Goal: Transaction & Acquisition: Purchase product/service

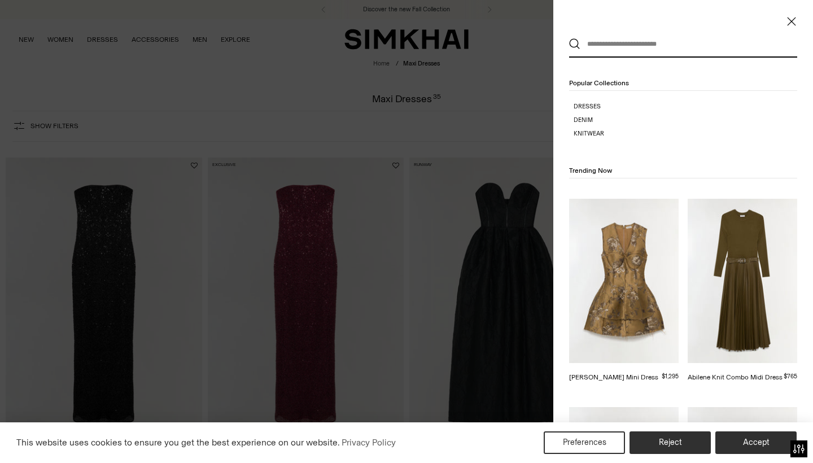
scroll to position [0, 1]
click at [791, 18] on icon "Close" at bounding box center [791, 21] width 9 height 11
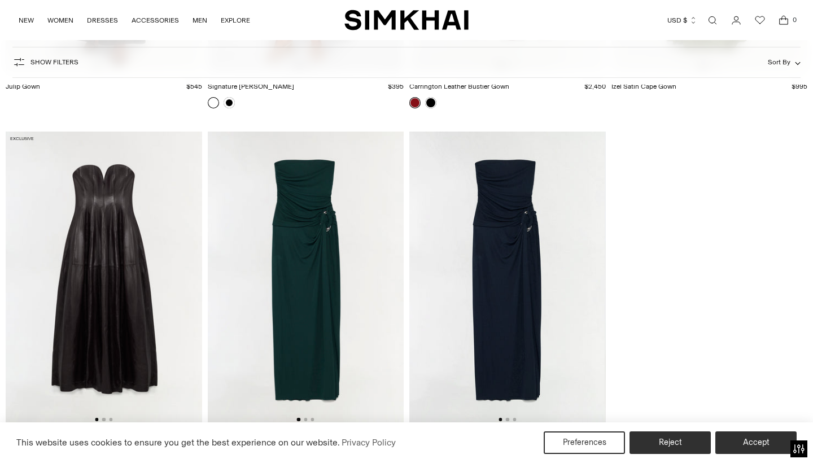
scroll to position [2849, 0]
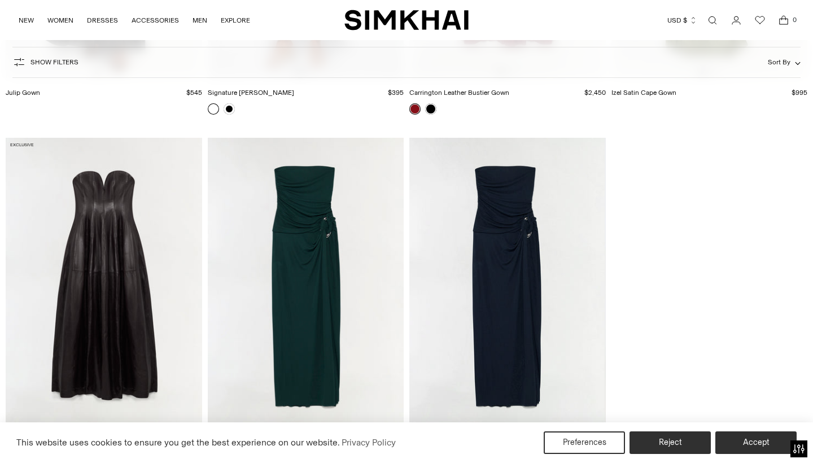
click at [156, 311] on img at bounding box center [104, 285] width 196 height 294
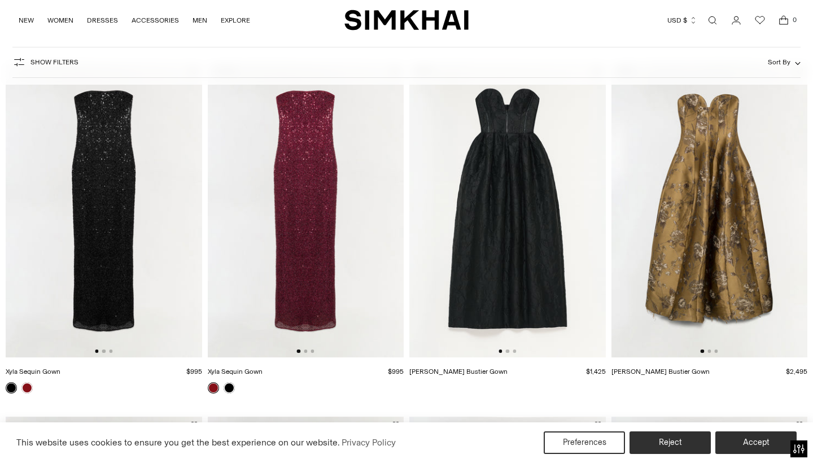
scroll to position [95, 0]
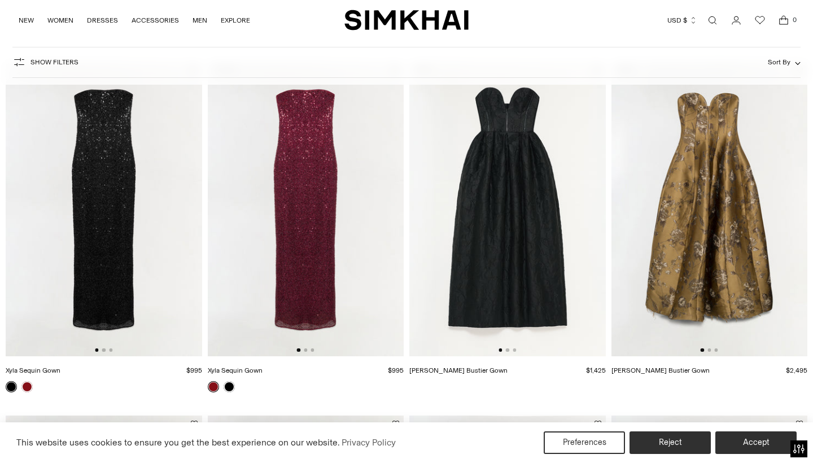
click at [309, 232] on img at bounding box center [306, 209] width 196 height 294
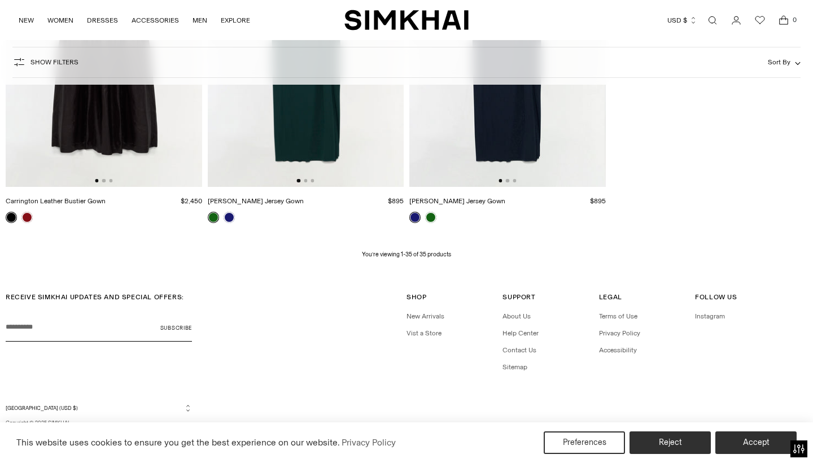
scroll to position [3093, 0]
click at [714, 22] on icon "Open search modal" at bounding box center [712, 20] width 12 height 9
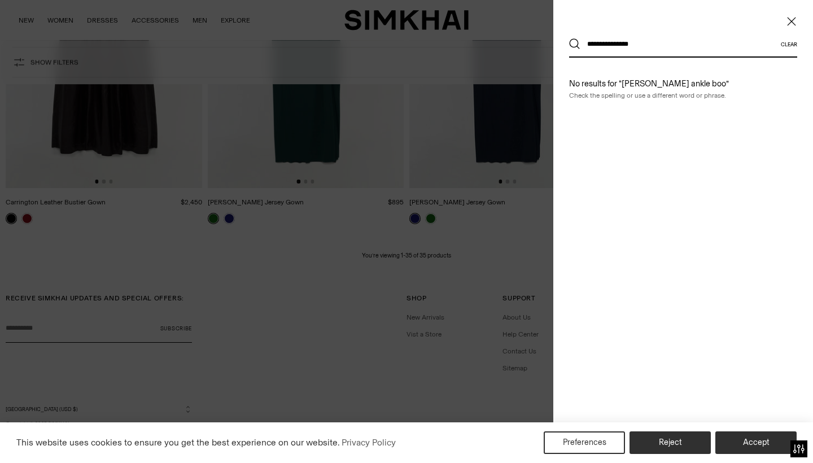
type input "**********"
click at [575, 44] on button "Search" at bounding box center [574, 43] width 11 height 11
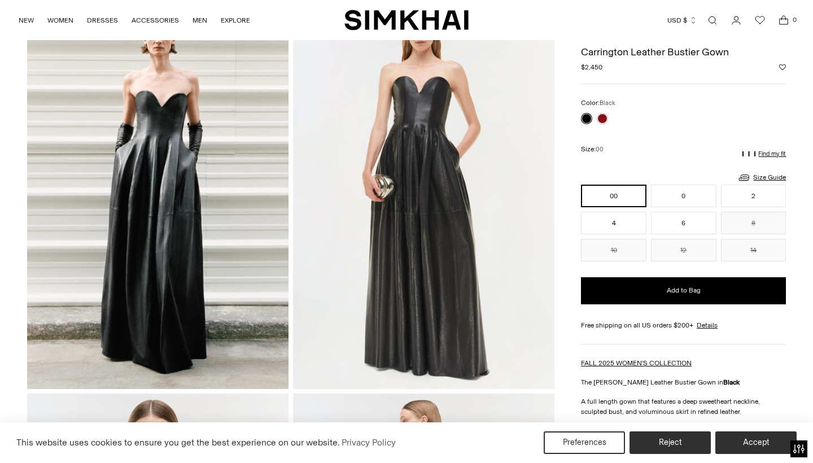
scroll to position [73, 0]
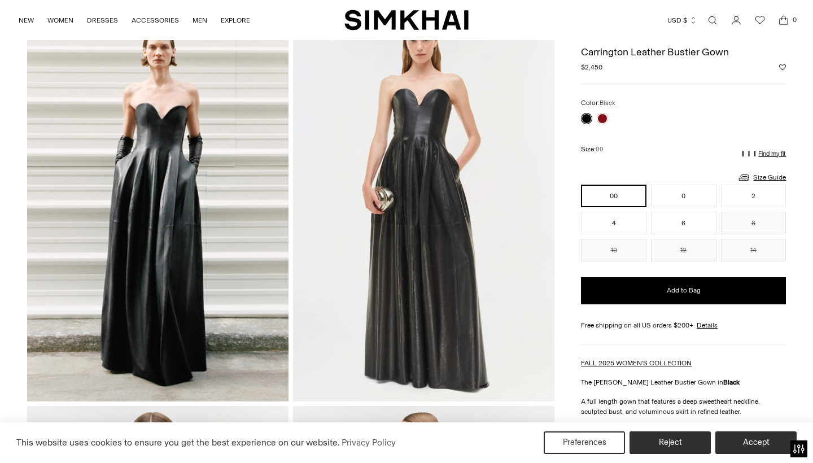
click at [435, 172] on img at bounding box center [423, 205] width 261 height 392
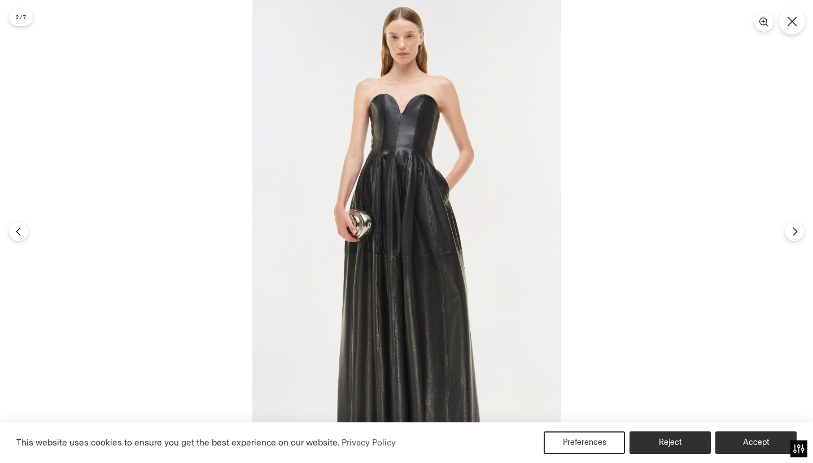
click at [796, 19] on icon "Close" at bounding box center [792, 21] width 10 height 10
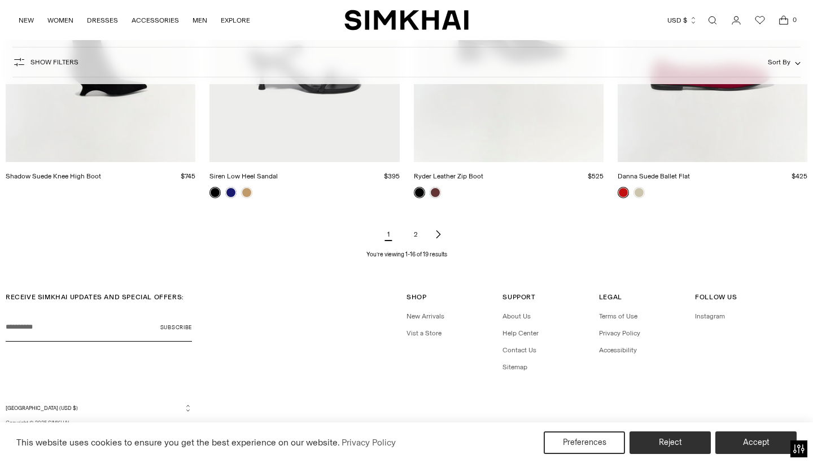
scroll to position [1374, 0]
click at [418, 235] on link "2" at bounding box center [415, 235] width 23 height 23
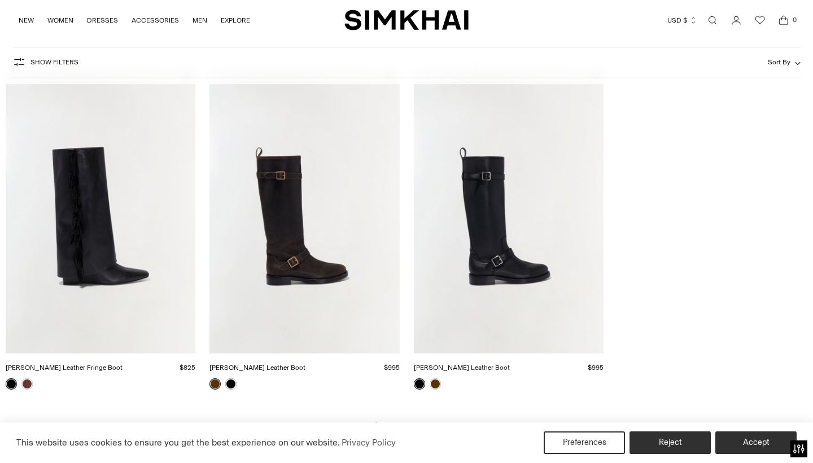
scroll to position [152, 0]
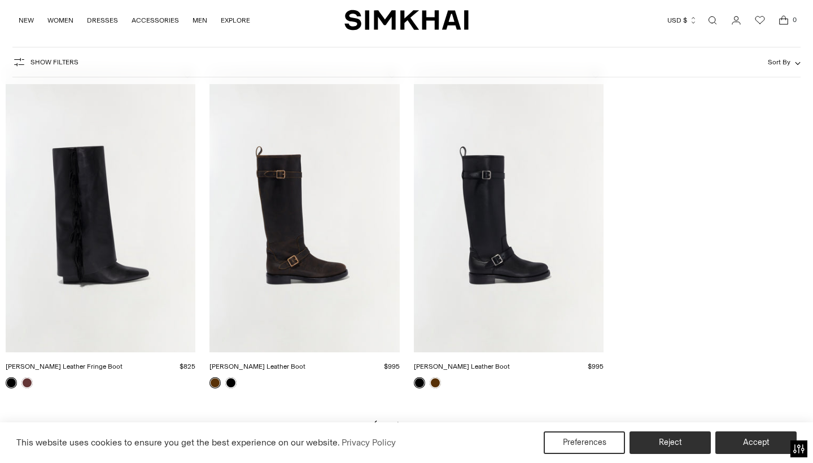
click at [305, 363] on link "[PERSON_NAME] Leather Boot" at bounding box center [257, 367] width 96 height 8
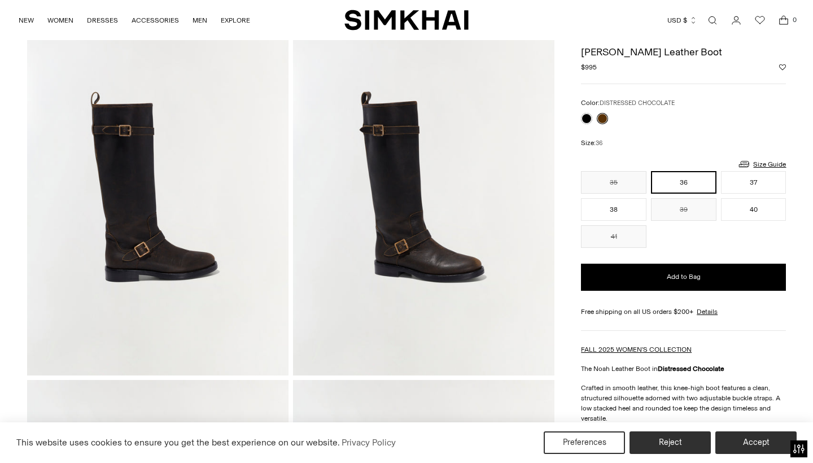
scroll to position [66, 0]
